Goal: Information Seeking & Learning: Learn about a topic

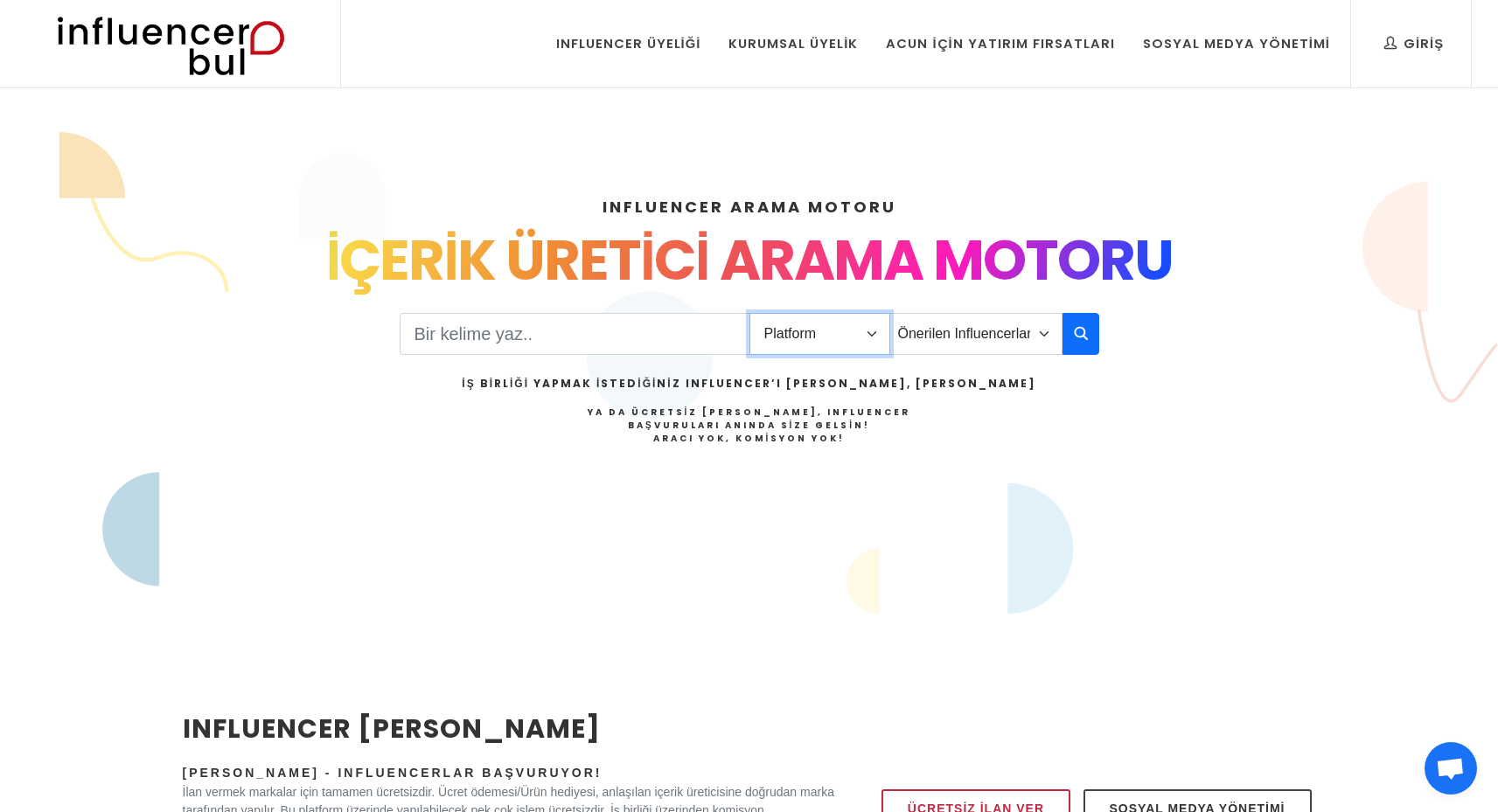
click at [791, 338] on select "Platform Instagram Facebook Youtube Tiktok Twitter Twitch" at bounding box center [819, 334] width 141 height 42
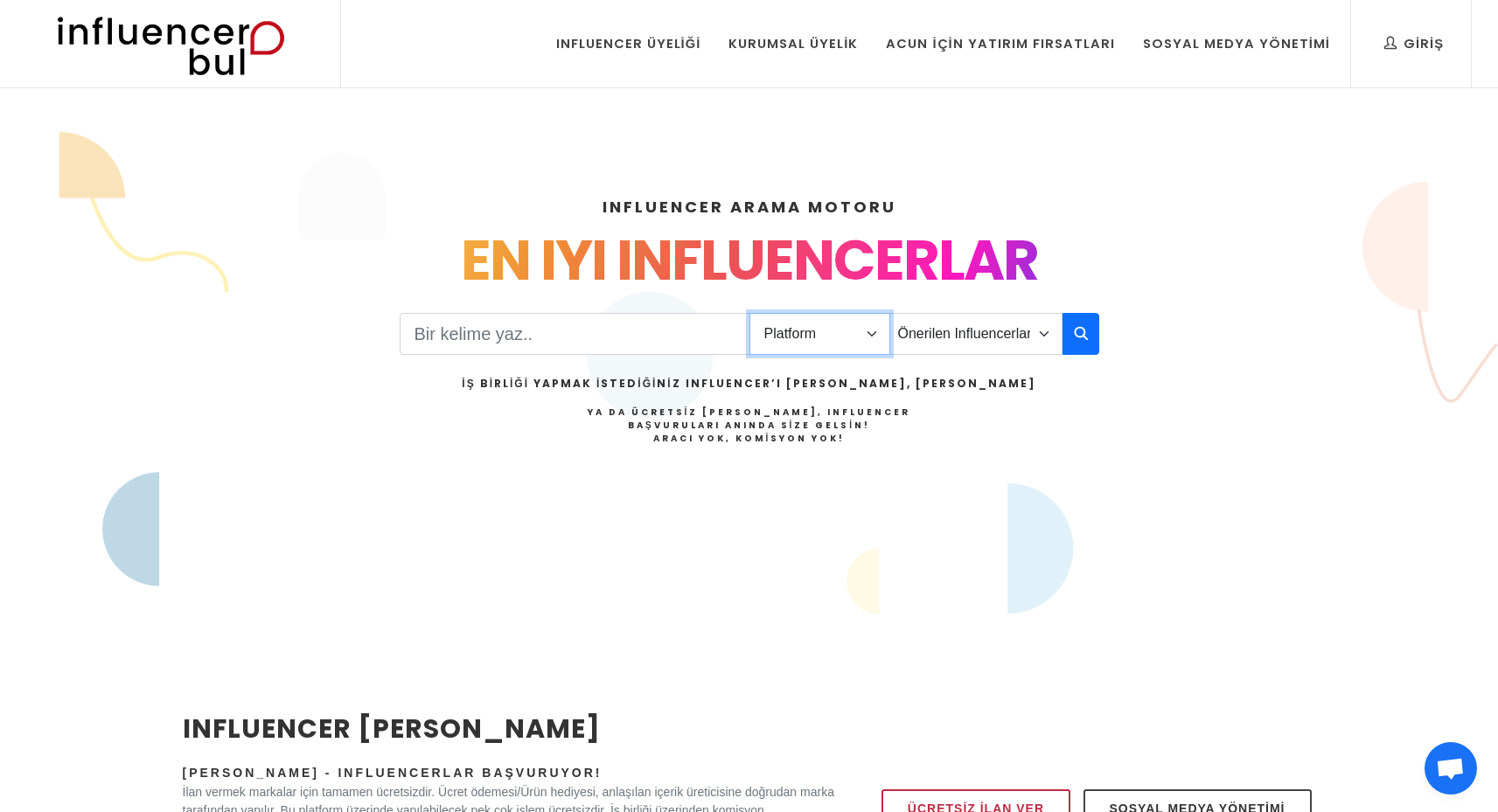
select select "1"
click at [749, 313] on select "Platform Instagram Facebook Youtube Tiktok Twitter Twitch" at bounding box center [819, 334] width 141 height 42
click at [931, 335] on select "Önerilen Influencerlar Aile & Çocuk & Ebeveyn Alışveriş & Giyim & Aksesuar Arab…" at bounding box center [975, 334] width 173 height 42
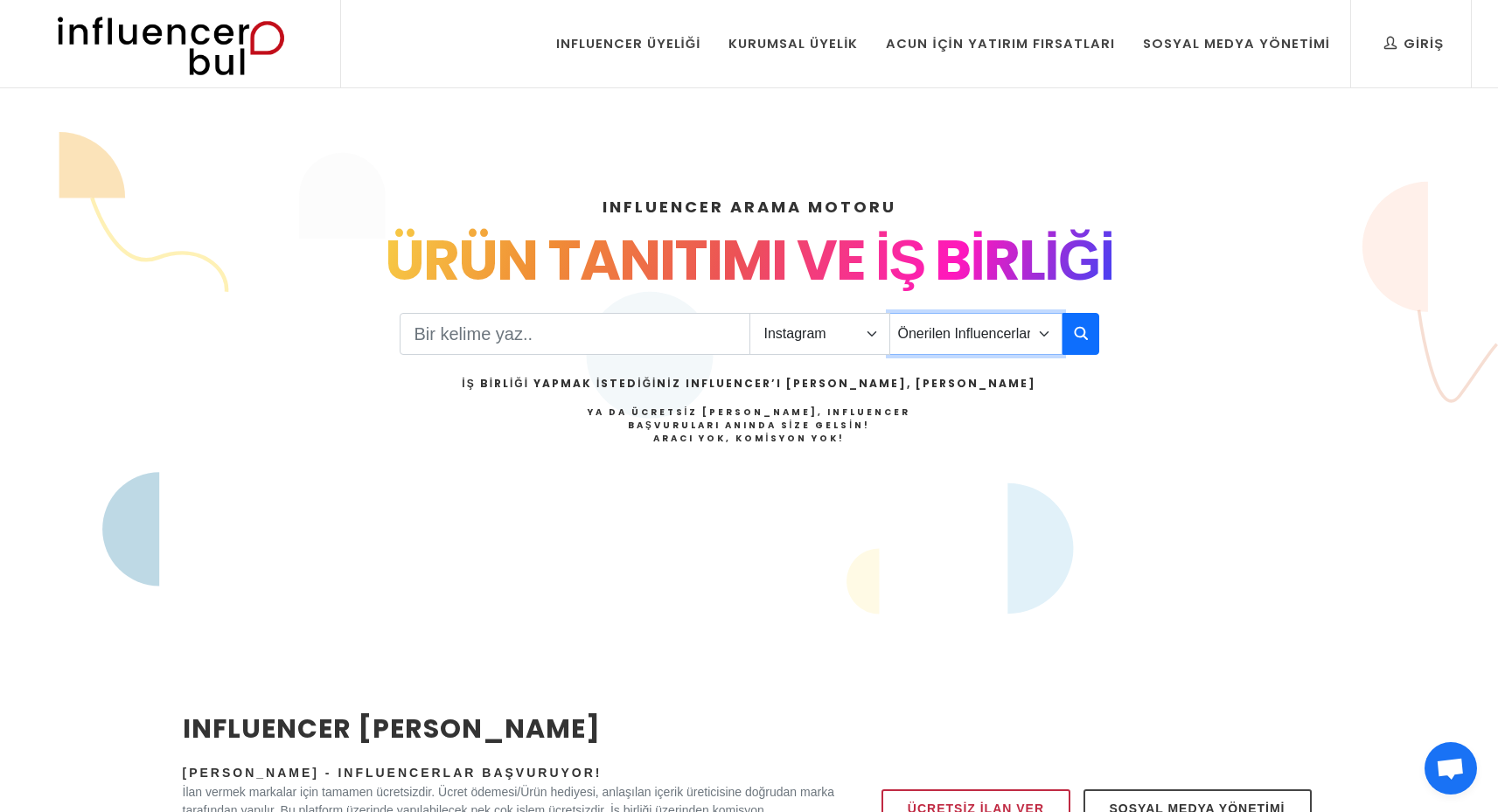
select select "11"
click at [889, 313] on select "Önerilen Influencerlar Aile & Çocuk & Ebeveyn Alışveriş & Giyim & Aksesuar Arab…" at bounding box center [975, 334] width 173 height 42
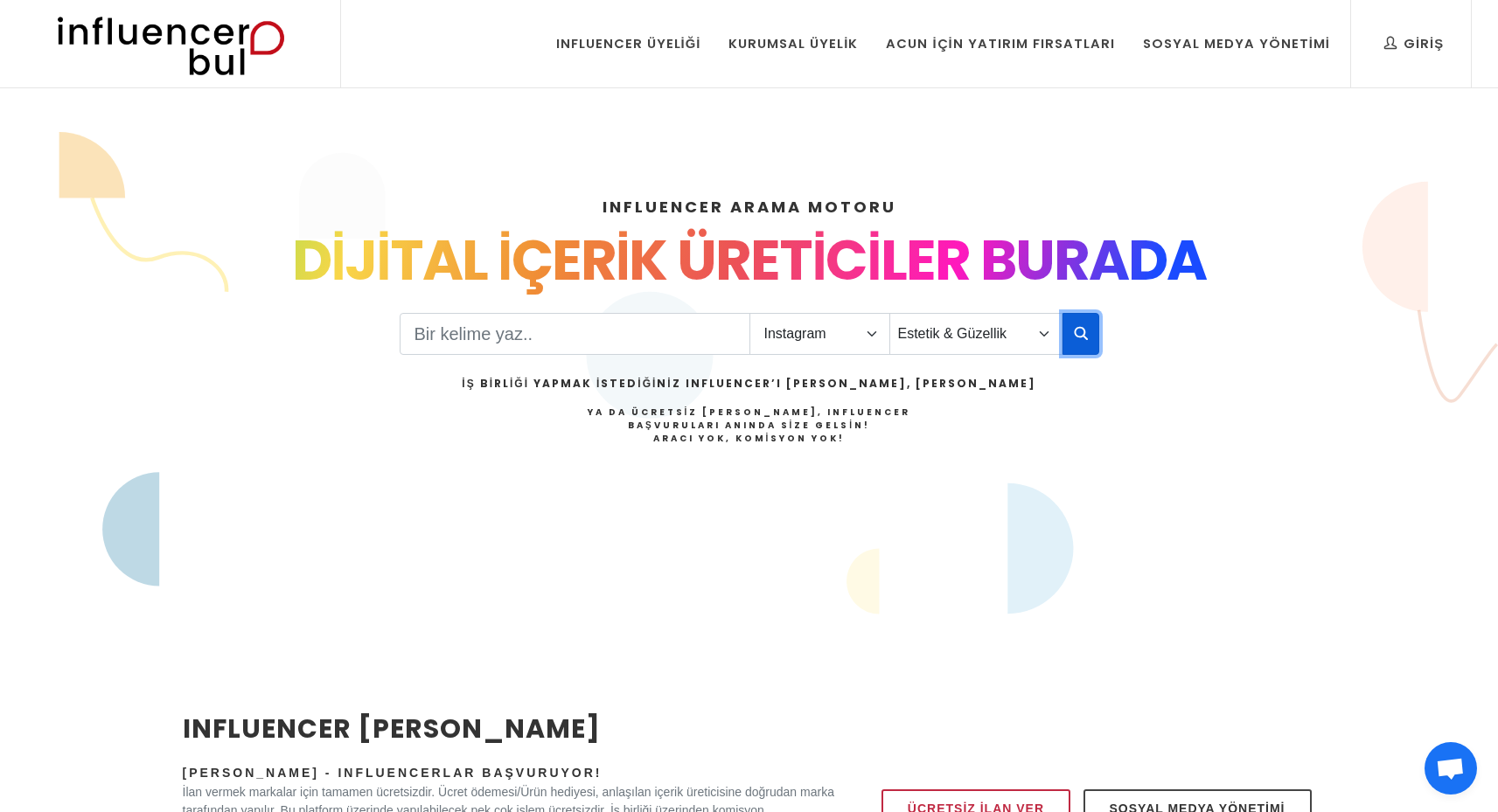
click at [1085, 332] on icon "button" at bounding box center [1080, 333] width 14 height 21
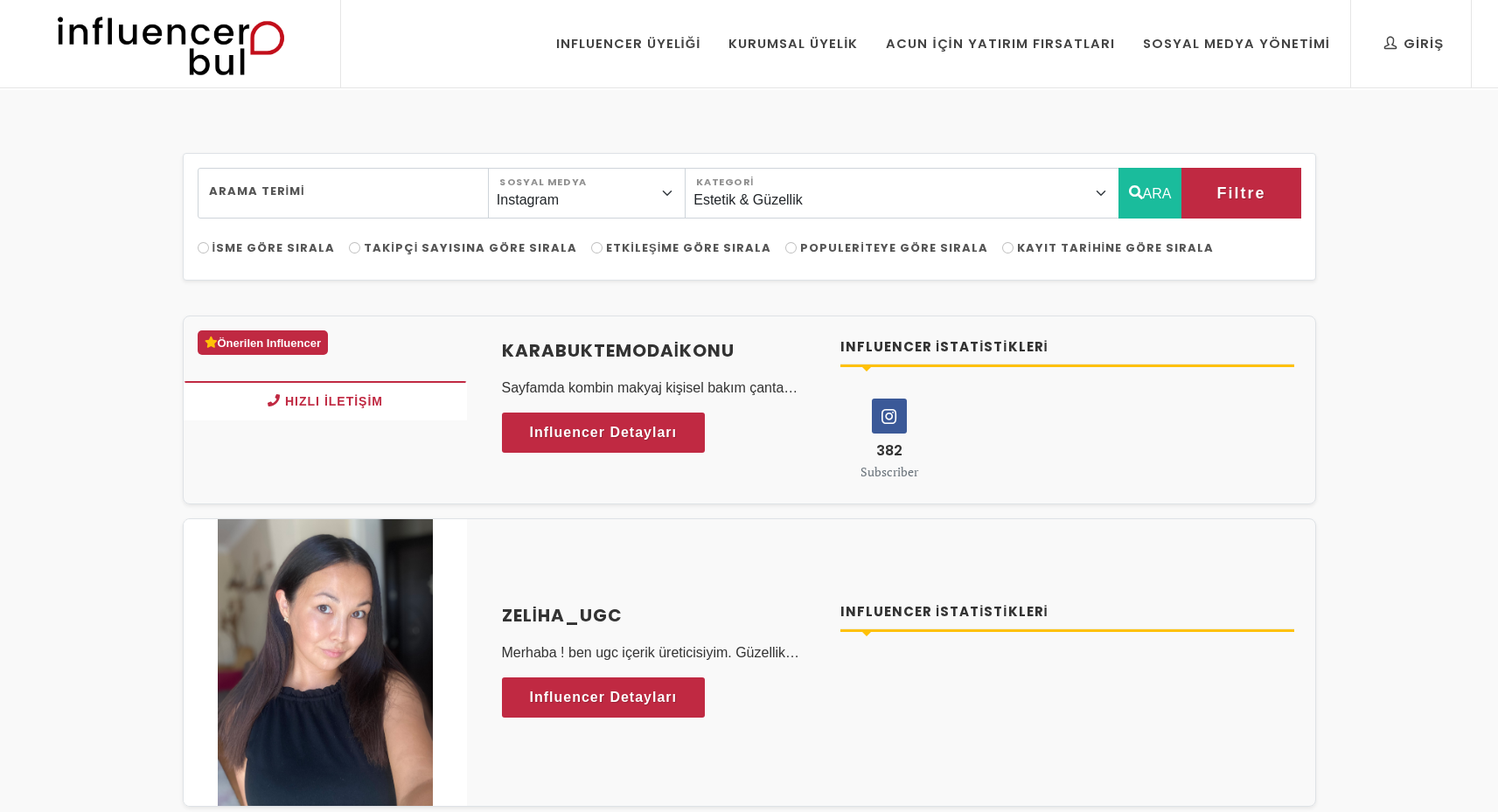
select select "11"
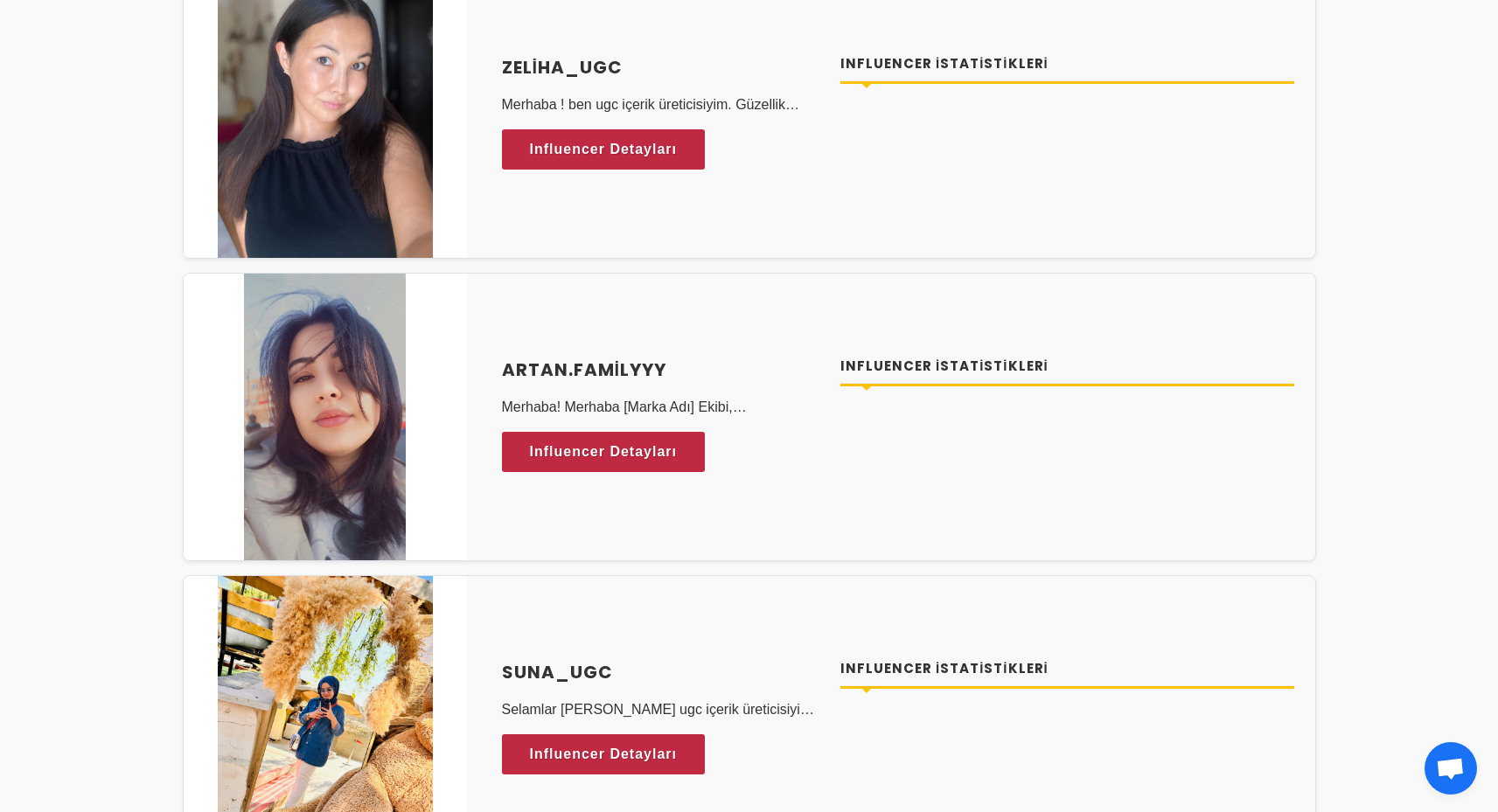
scroll to position [597, 0]
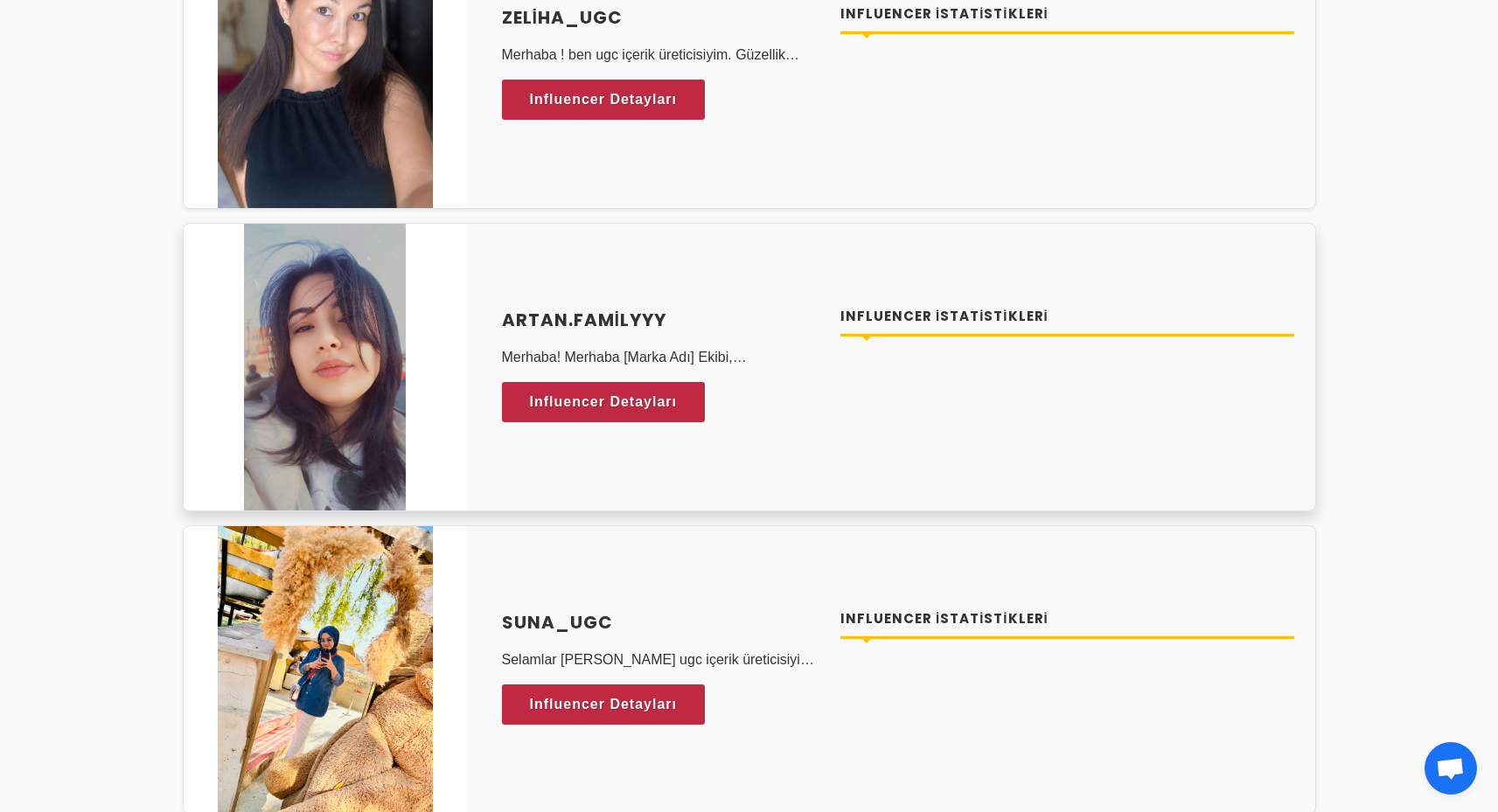
click at [716, 395] on div "Artan.familyyy Merhaba! Merhaba [Marka Adı] Ekibi, Ben Ayşenur , UGC (User Gene…" at bounding box center [661, 368] width 318 height 122
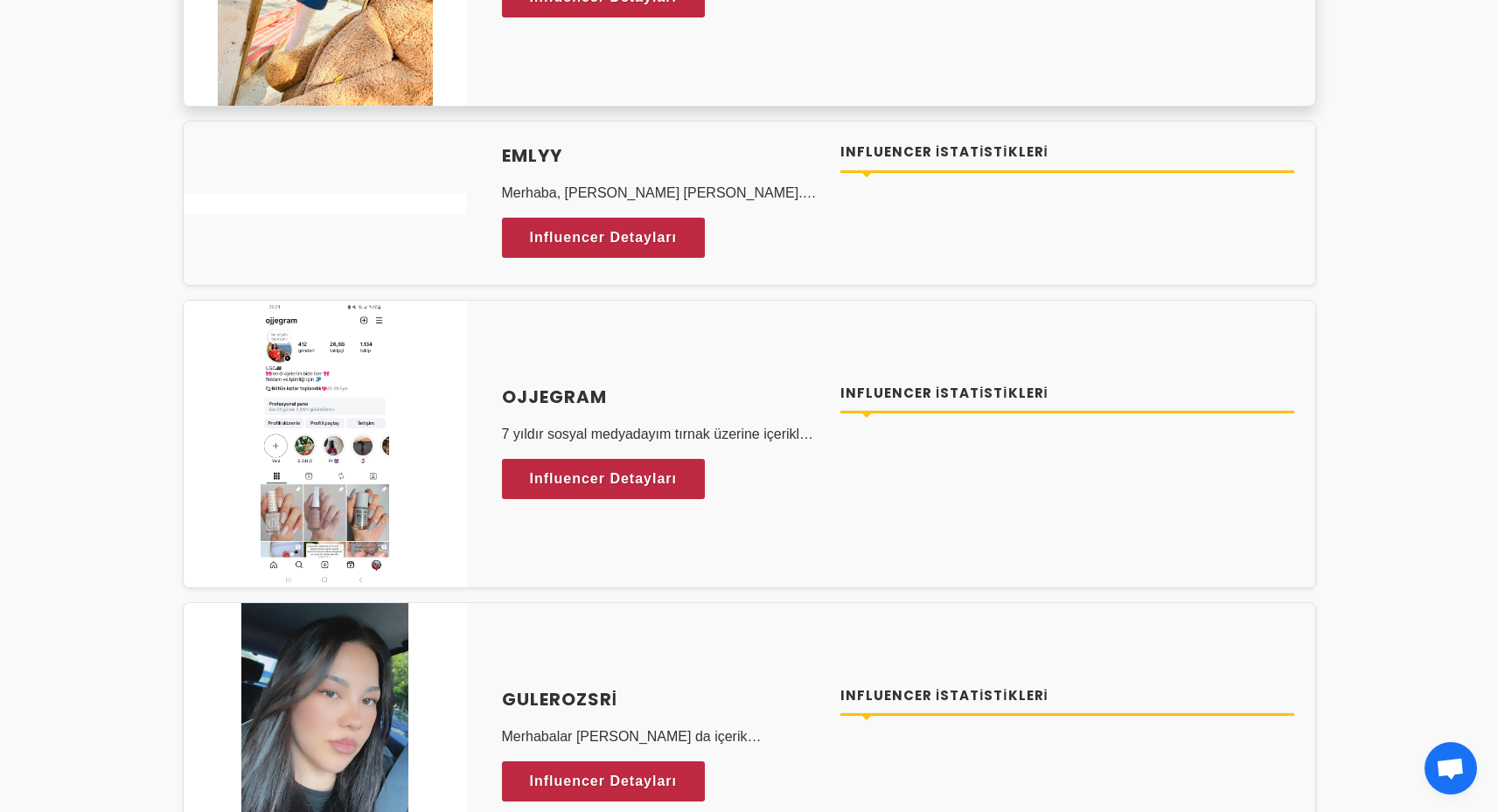
scroll to position [1345, 0]
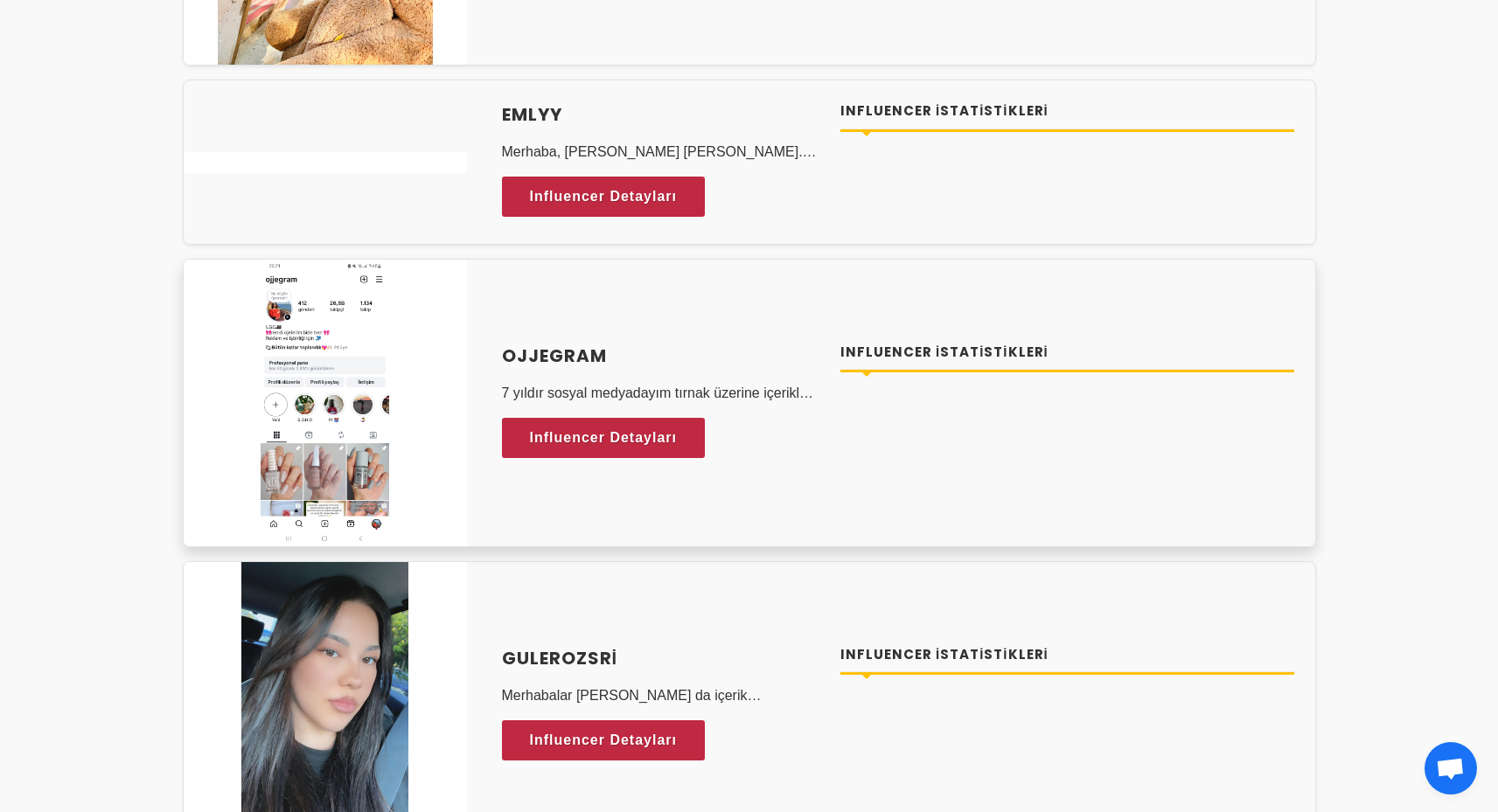
click at [733, 433] on div "Ojjegram 7 yıldır sosyal medyadayım tırnak üzerine içerikler üretiyorum ama far…" at bounding box center [661, 404] width 318 height 122
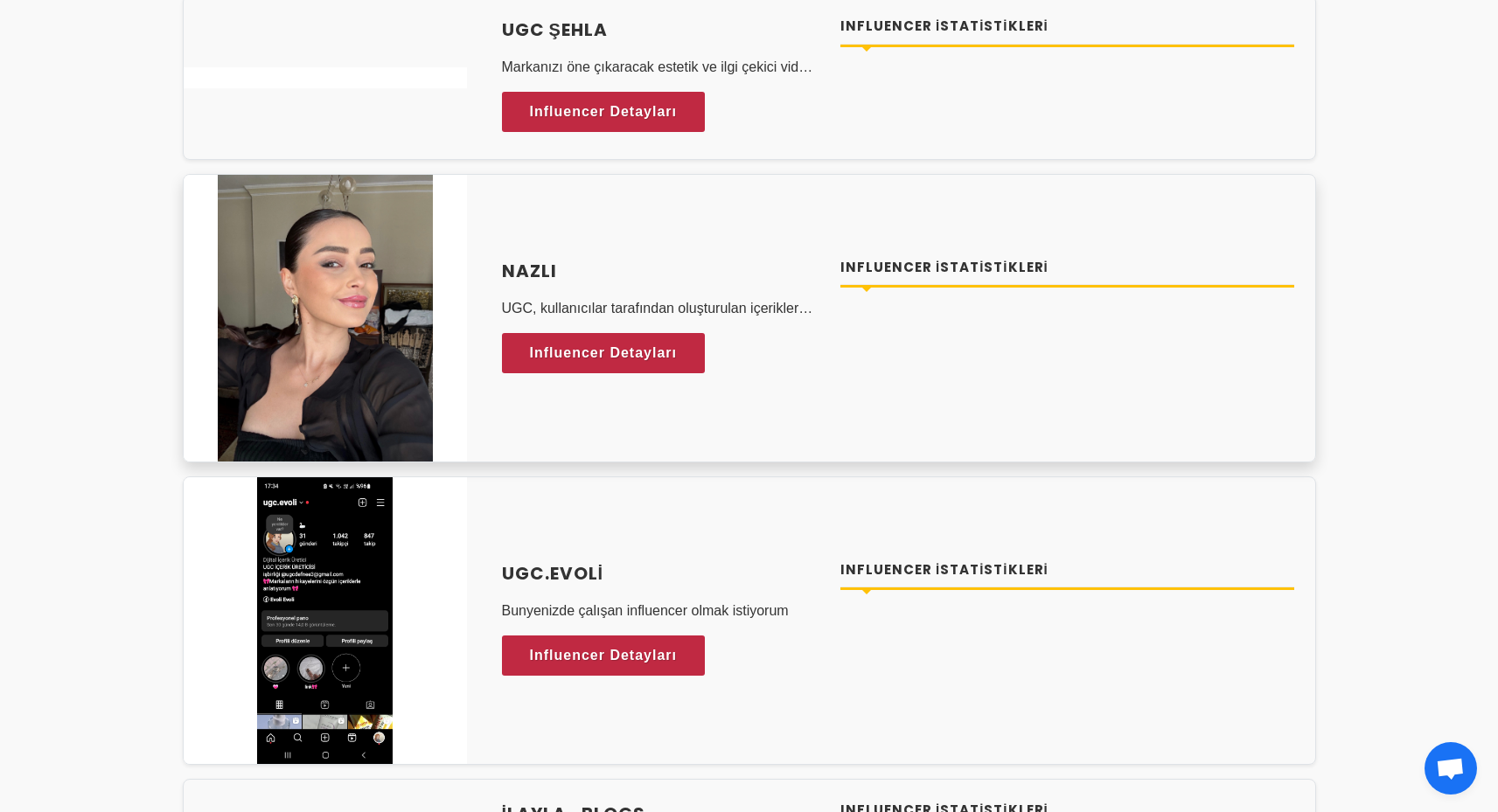
scroll to position [4981, 0]
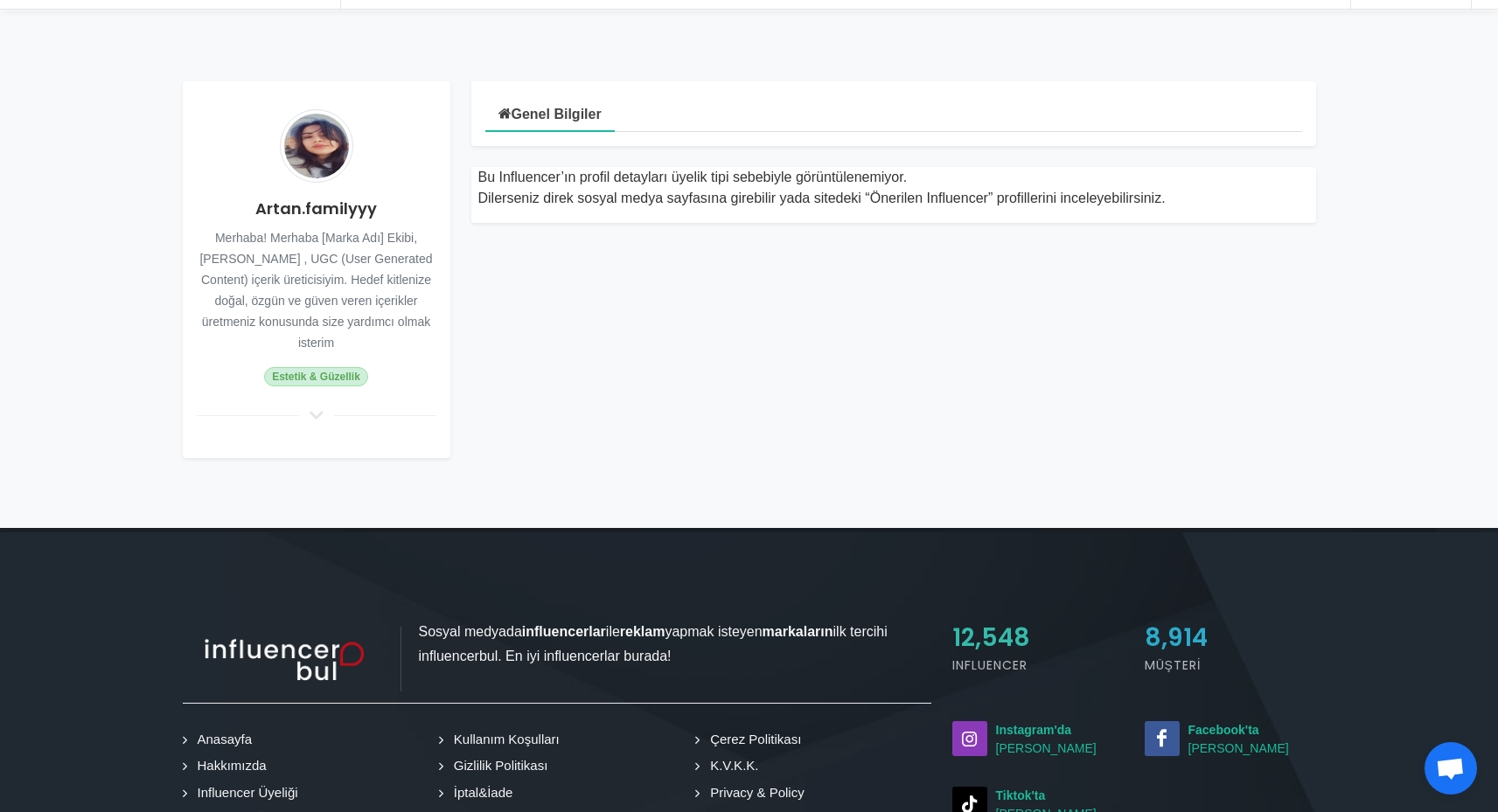
scroll to position [3, 0]
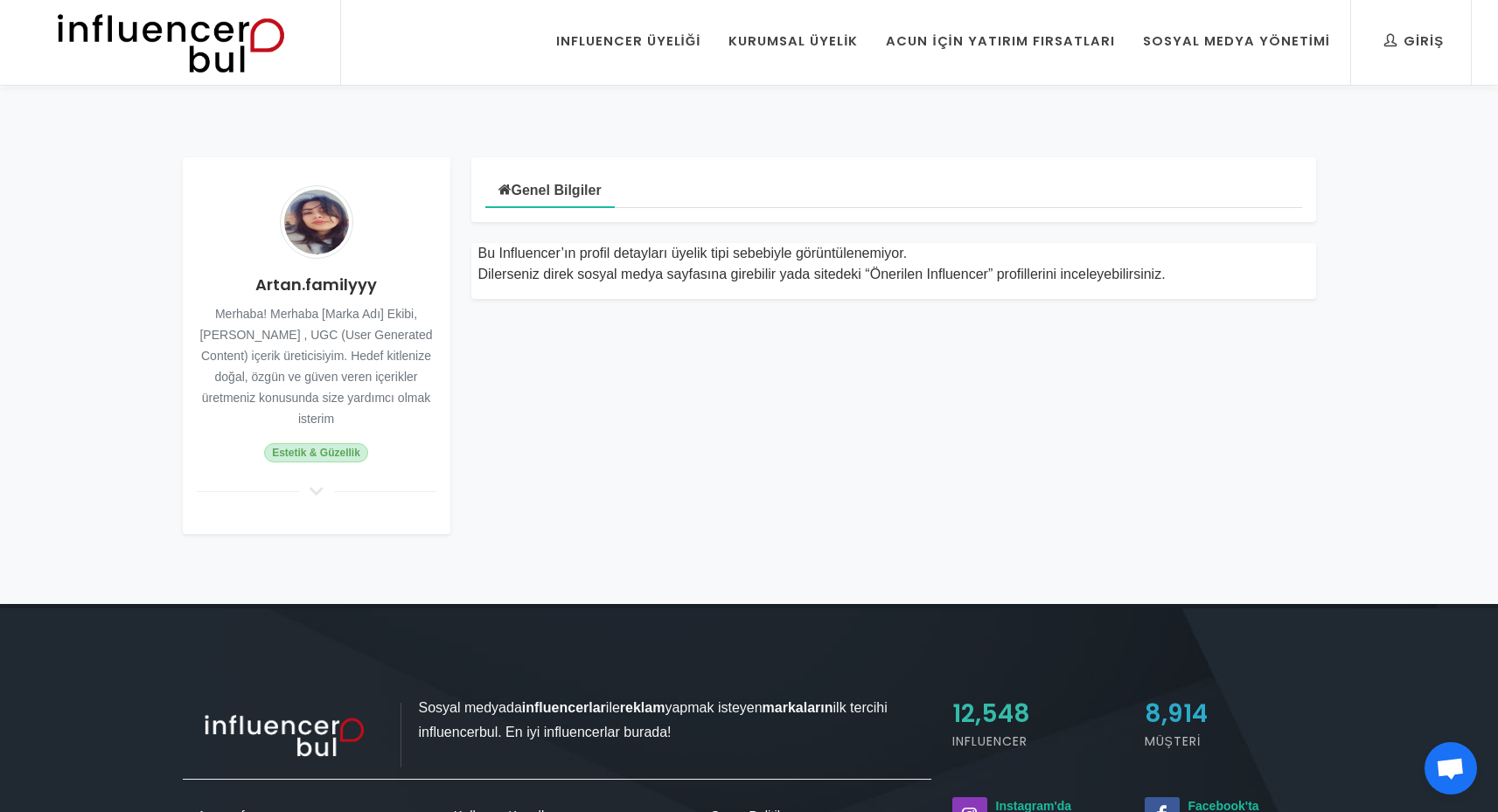
click at [293, 443] on span "Estetik & Güzellik" at bounding box center [315, 452] width 103 height 19
click at [307, 483] on icon at bounding box center [316, 491] width 21 height 16
click at [318, 483] on icon at bounding box center [316, 491] width 21 height 16
drag, startPoint x: 256, startPoint y: 289, endPoint x: 385, endPoint y: 286, distance: 129.0
click at [385, 286] on h4 "Artan.familyyy" at bounding box center [317, 285] width 240 height 24
